Goal: Task Accomplishment & Management: Manage account settings

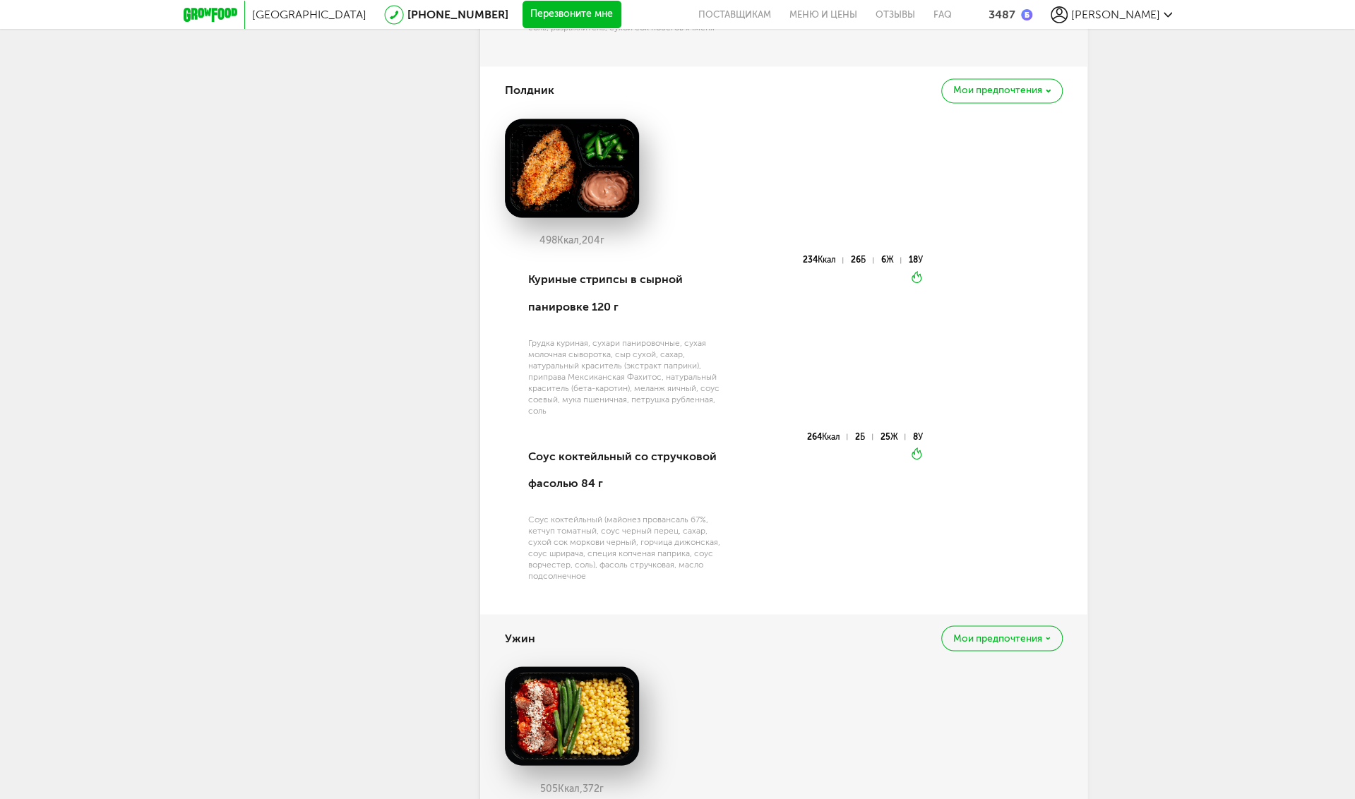
scroll to position [1901, 0]
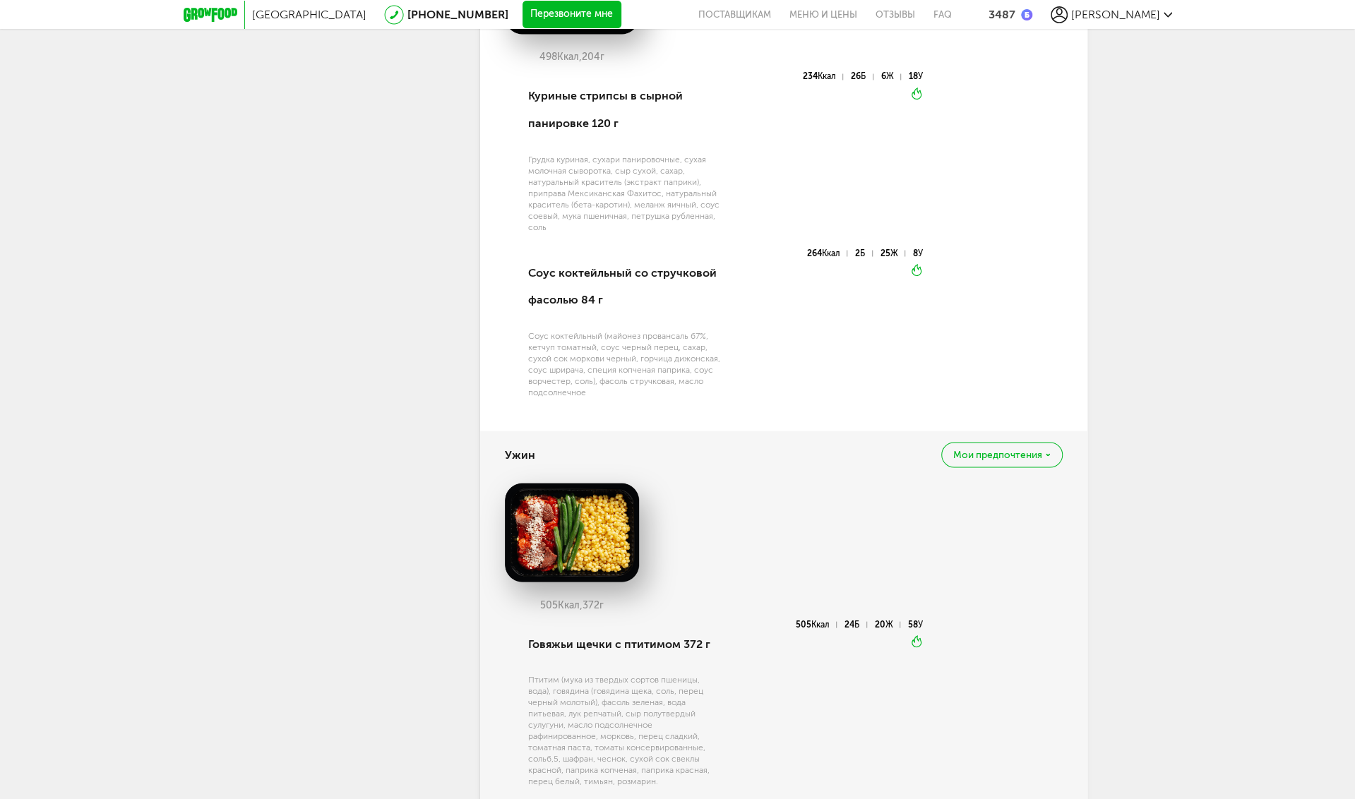
click at [1008, 450] on span "Мои предпочтения" at bounding box center [997, 455] width 89 height 10
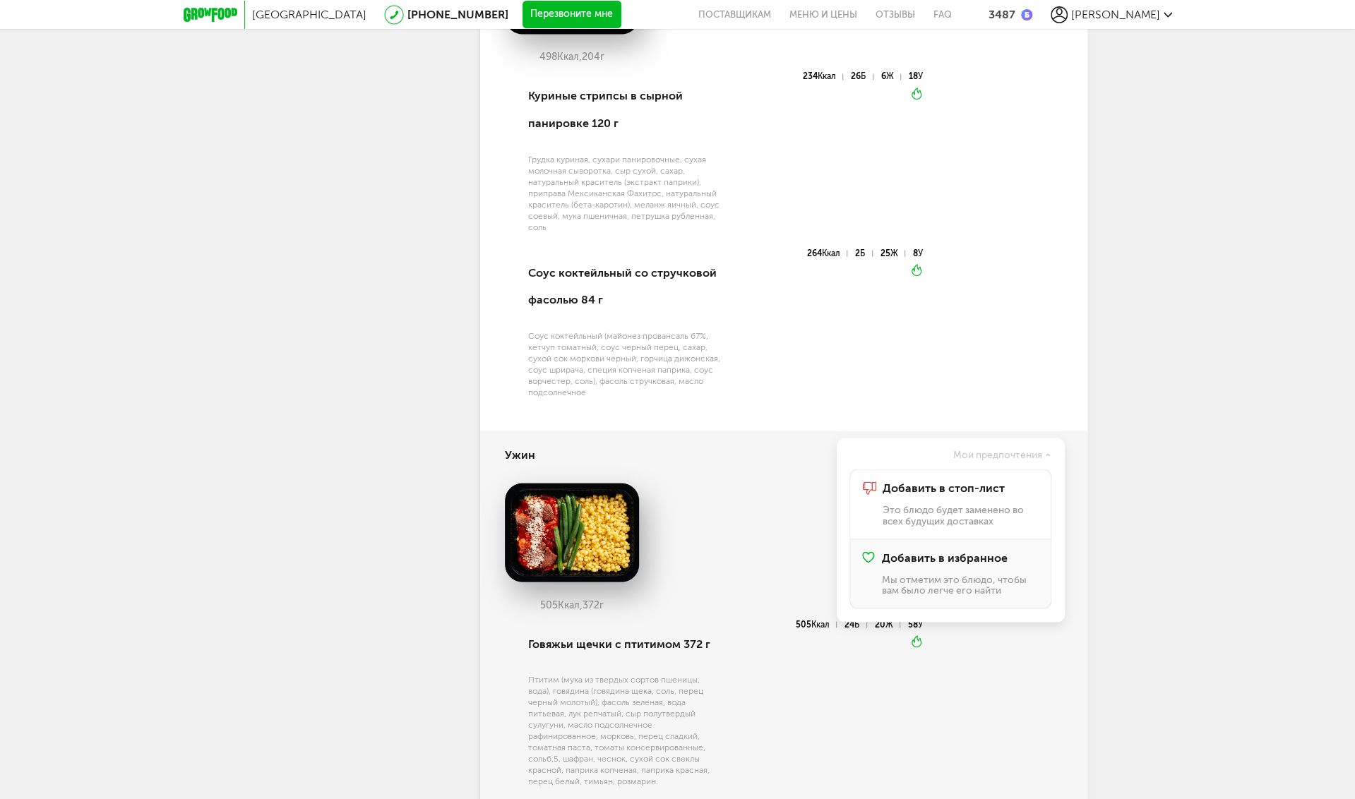
click at [939, 556] on div "Добавить в избранное Мы отметим это блюдо, чтобы вам было легче его найти" at bounding box center [959, 573] width 157 height 44
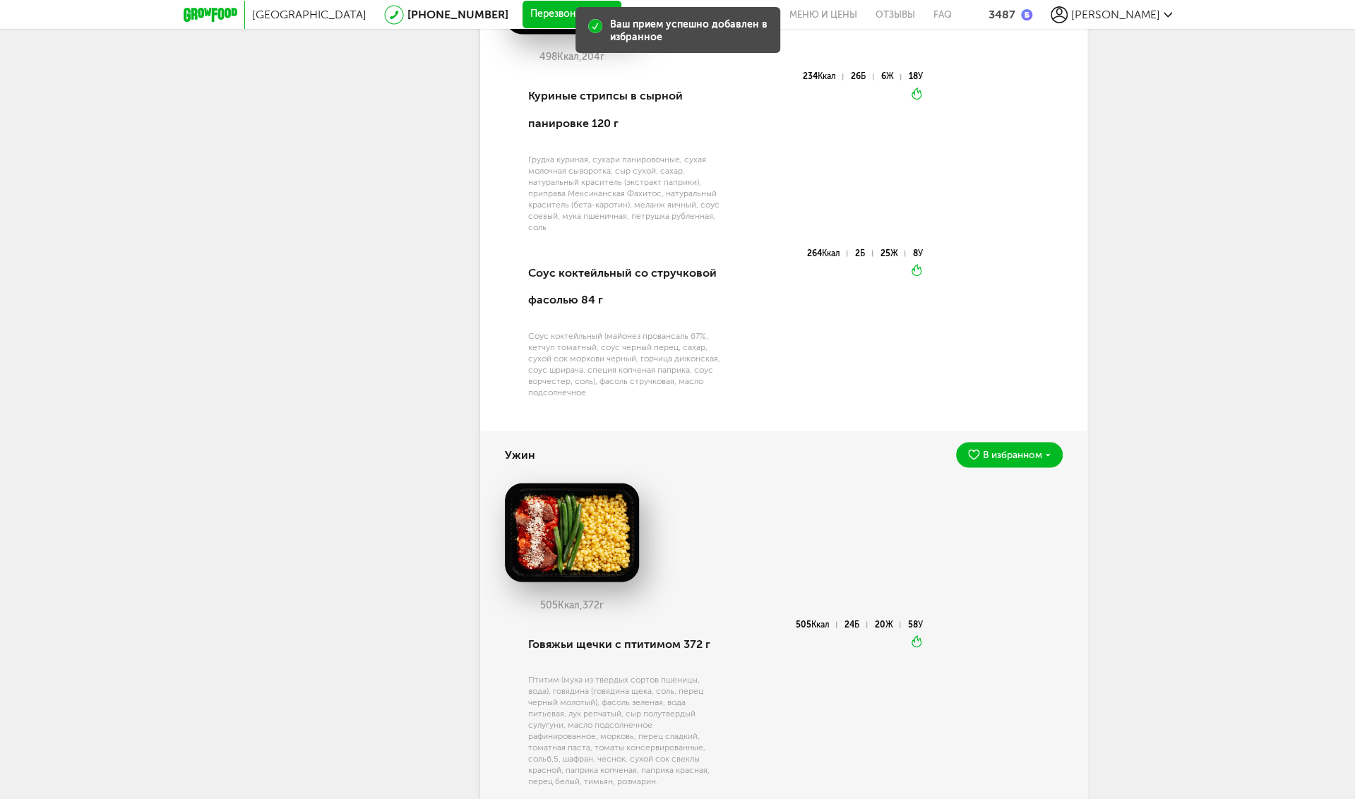
click at [1182, 402] on div "[GEOGRAPHIC_DATA] [PHONE_NUMBER] Перезвоните мне поставщикам Меню и цены Отзывы…" at bounding box center [677, 174] width 1355 height 4151
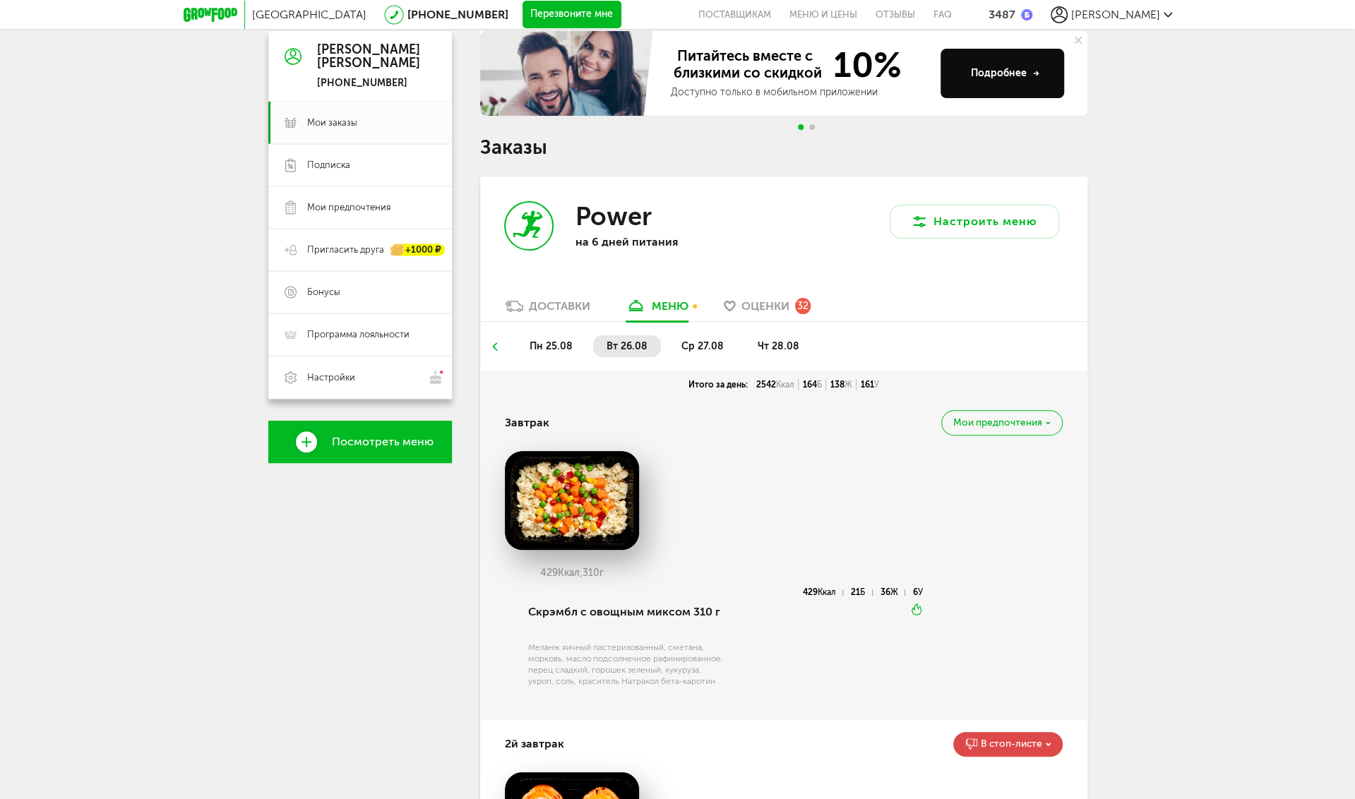
scroll to position [0, 0]
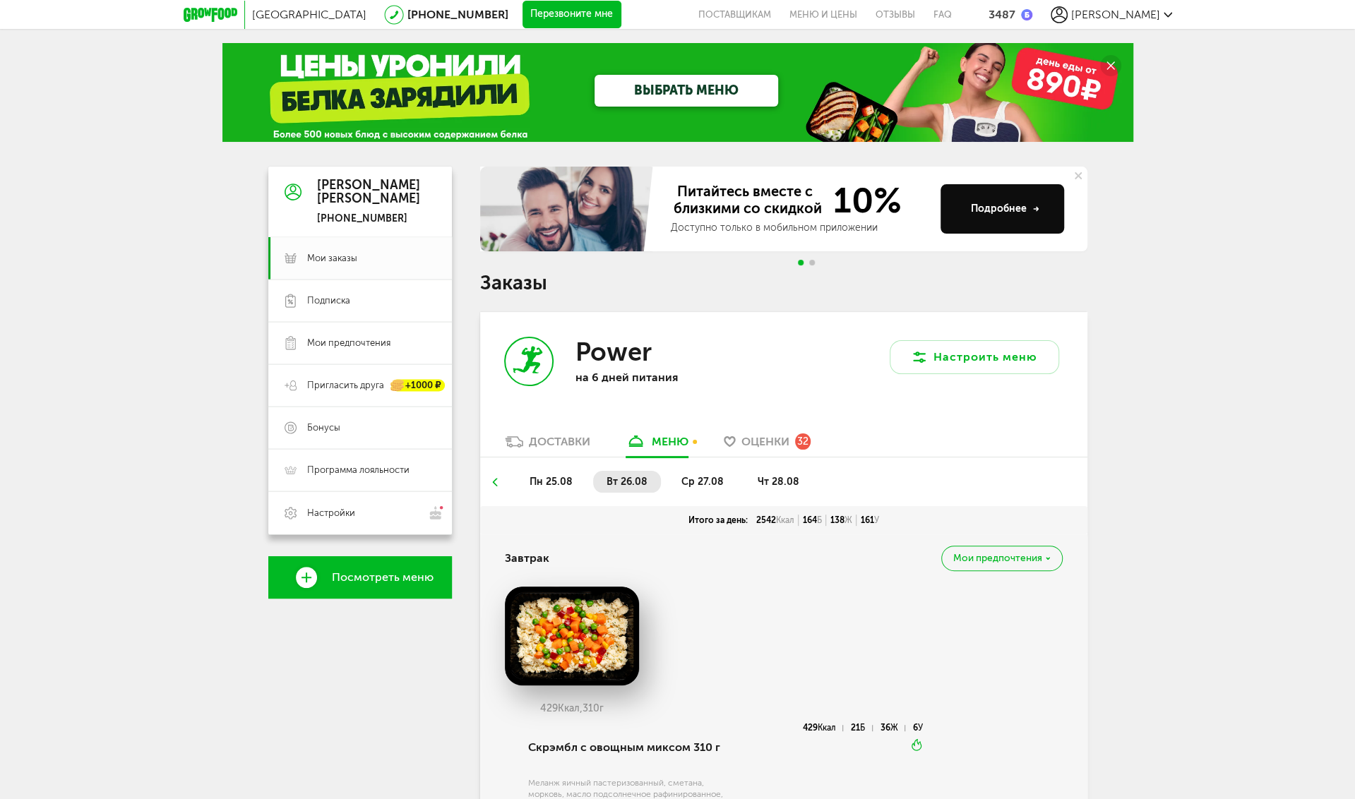
click at [700, 483] on span "ср 27.08" at bounding box center [702, 482] width 42 height 12
click at [754, 437] on span "Оценки" at bounding box center [765, 441] width 48 height 13
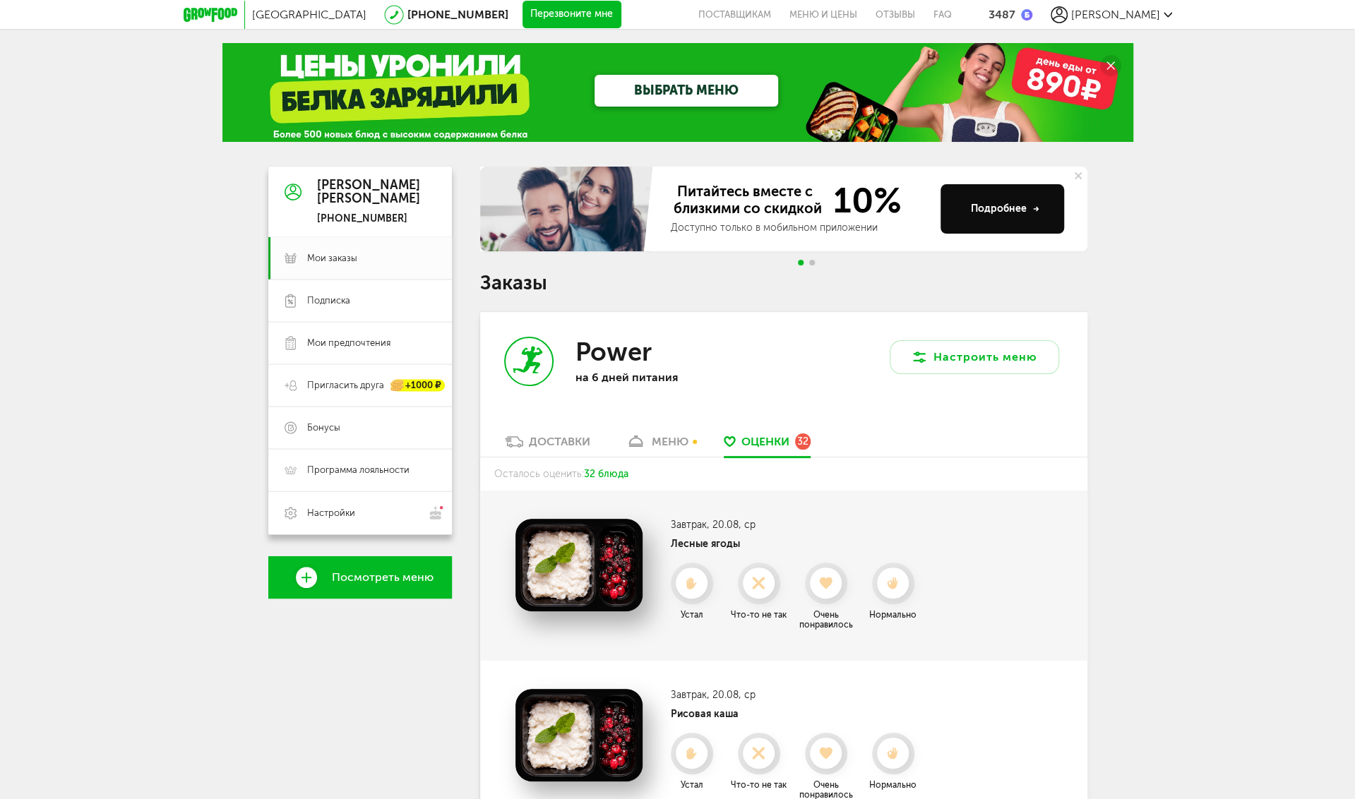
click at [657, 440] on div "меню" at bounding box center [670, 441] width 37 height 13
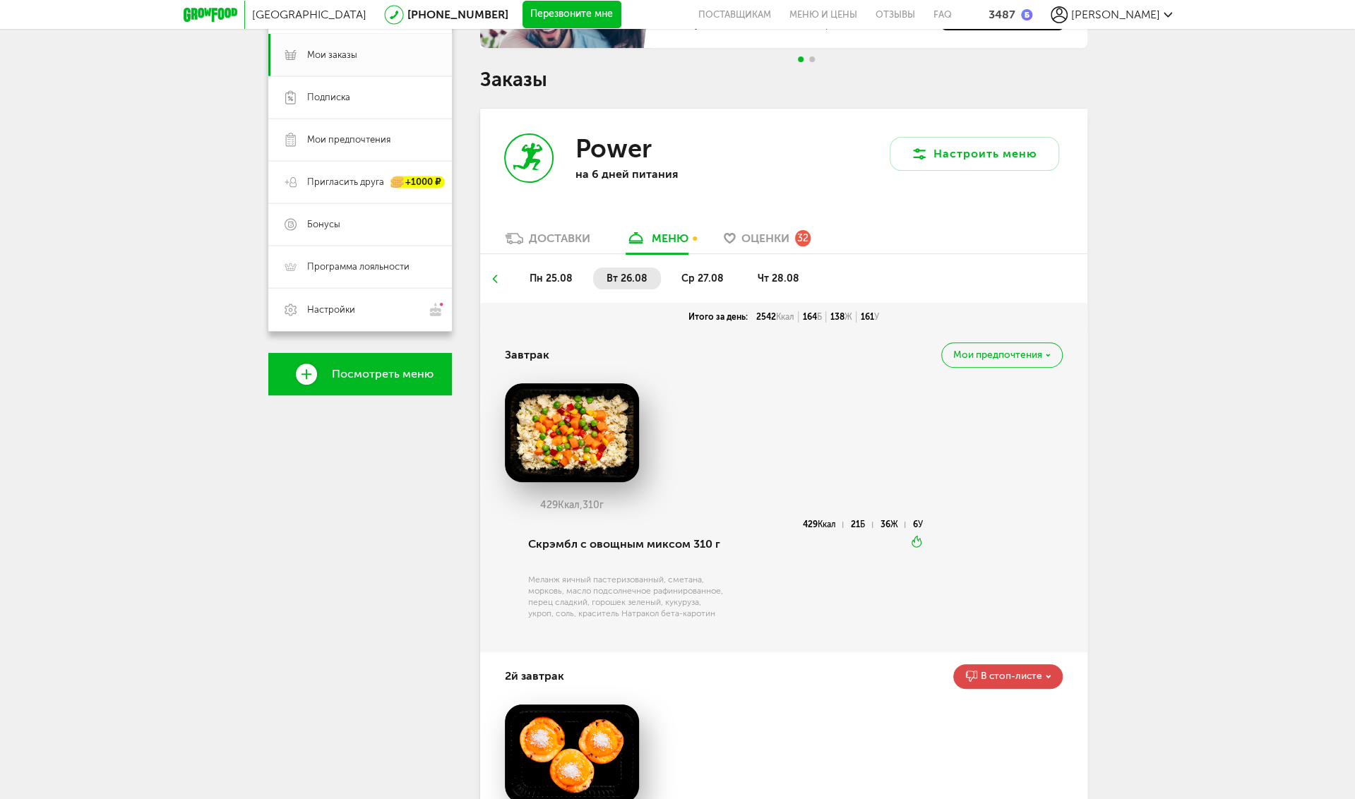
scroll to position [277, 0]
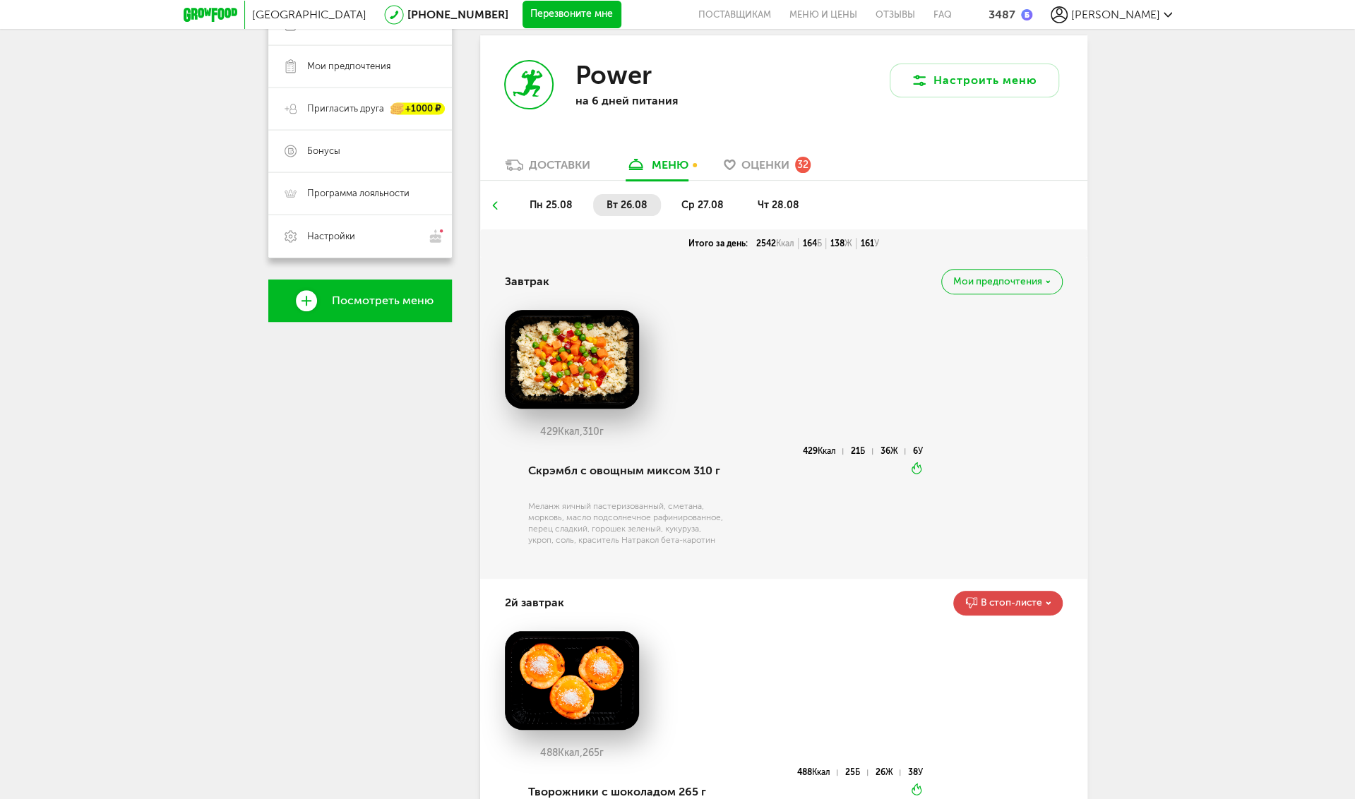
click at [781, 206] on span "чт 28.08" at bounding box center [778, 205] width 42 height 12
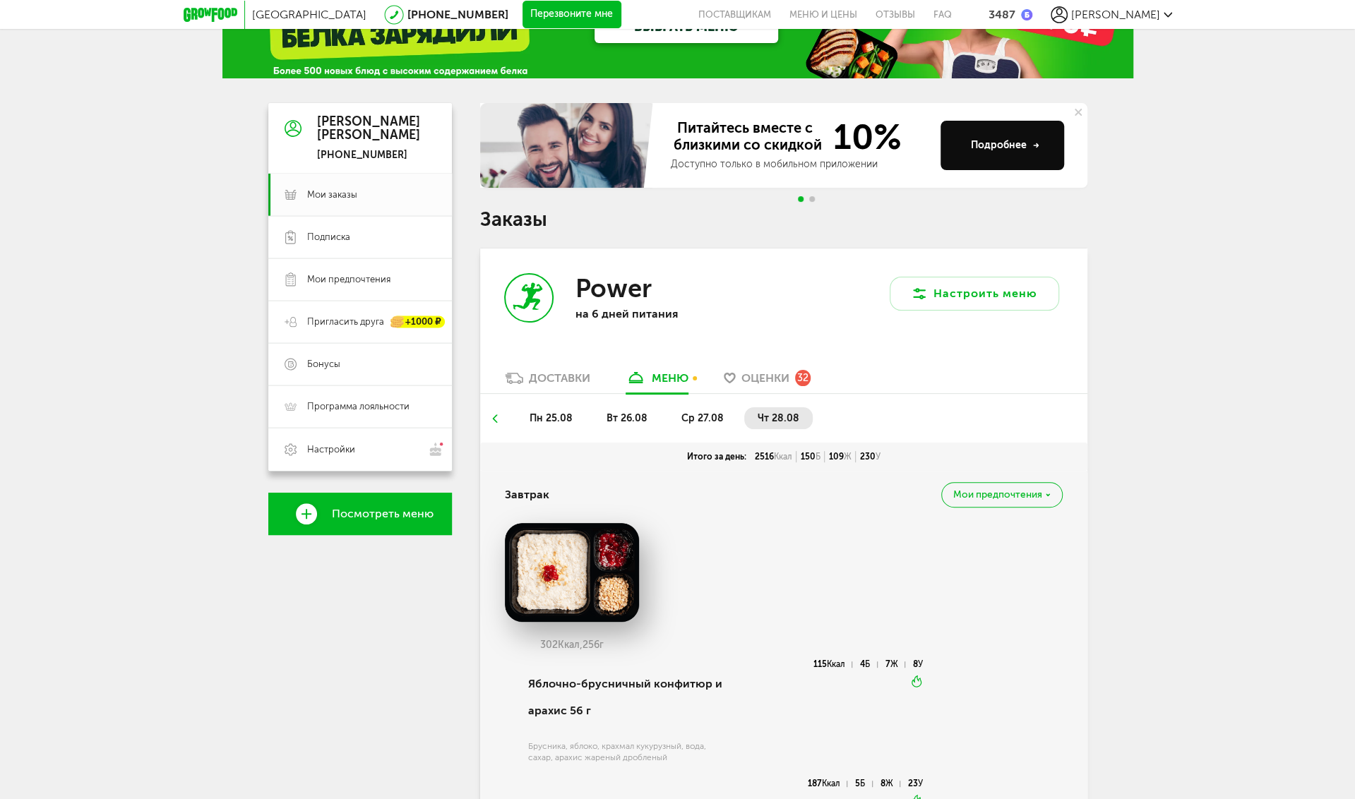
scroll to position [0, 0]
